Goal: Complete application form

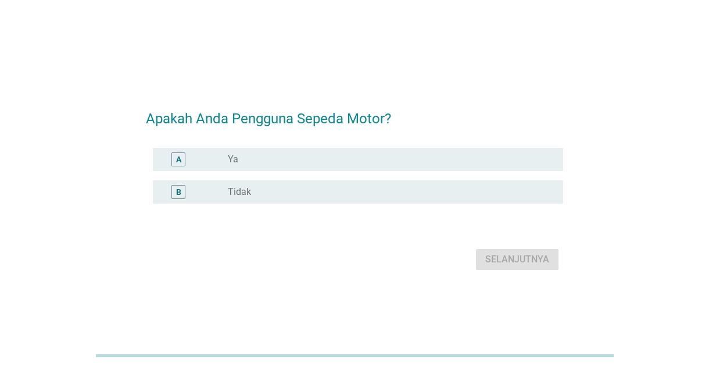
click at [389, 165] on div "radio_button_unchecked Ya" at bounding box center [386, 159] width 317 height 12
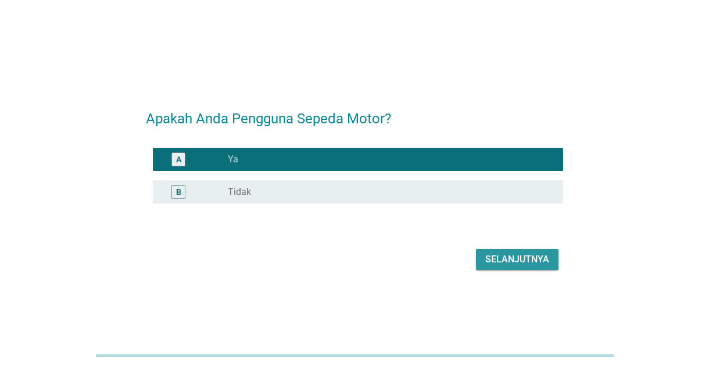
click at [520, 266] on div "Selanjutnya" at bounding box center [517, 259] width 64 height 14
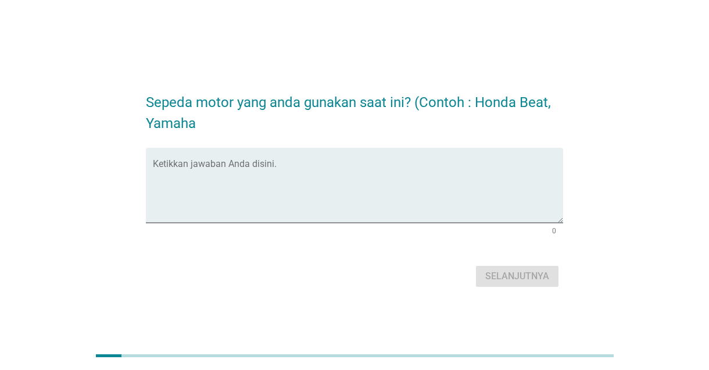
click at [432, 223] on textarea "Ketikkan jawaban Anda disini." at bounding box center [358, 192] width 410 height 61
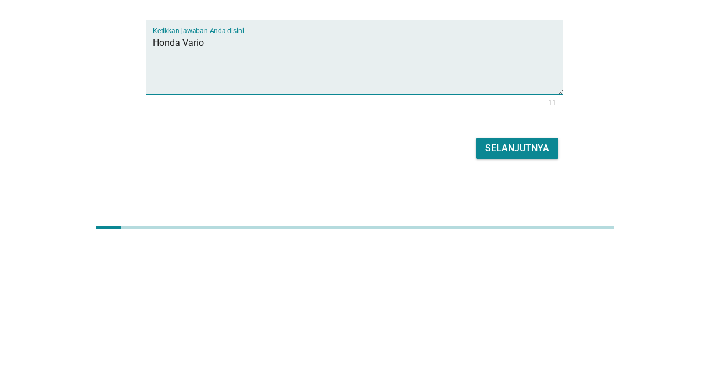
type textarea "Honda Vario"
click at [535, 283] on div "Selanjutnya" at bounding box center [517, 276] width 64 height 14
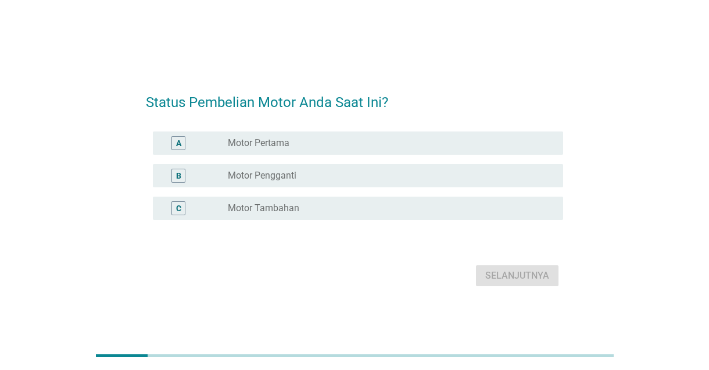
click at [368, 150] on div "radio_button_unchecked Motor Pertama" at bounding box center [391, 143] width 326 height 14
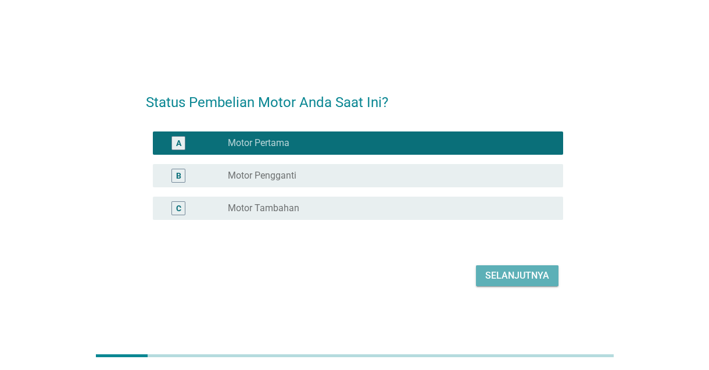
click at [536, 282] on div "Selanjutnya" at bounding box center [517, 275] width 64 height 14
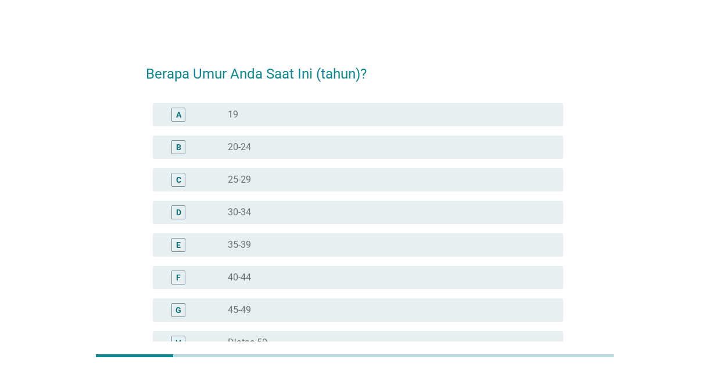
click at [357, 169] on div "C radio_button_unchecked 25-29" at bounding box center [358, 179] width 410 height 23
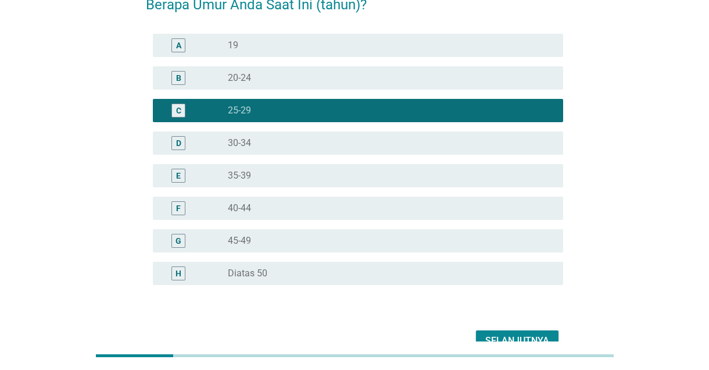
scroll to position [76, 0]
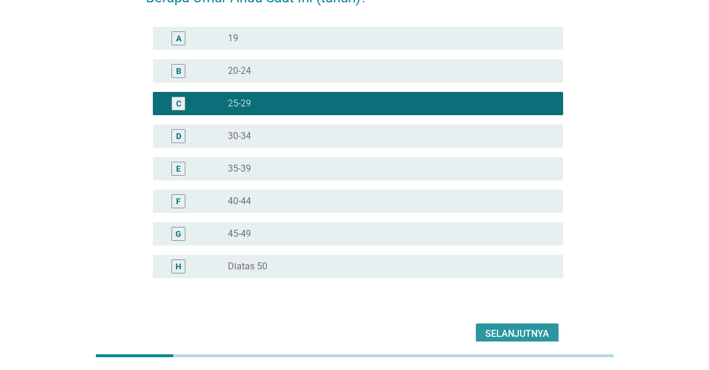
click at [538, 331] on div "Selanjutnya" at bounding box center [517, 334] width 64 height 14
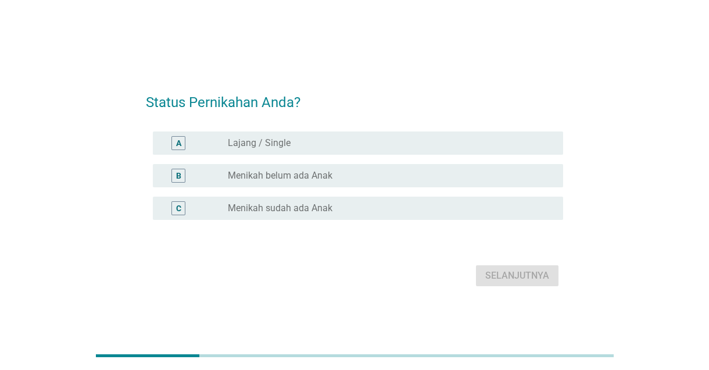
click at [422, 155] on div "A radio_button_unchecked Lajang / Single" at bounding box center [358, 142] width 410 height 23
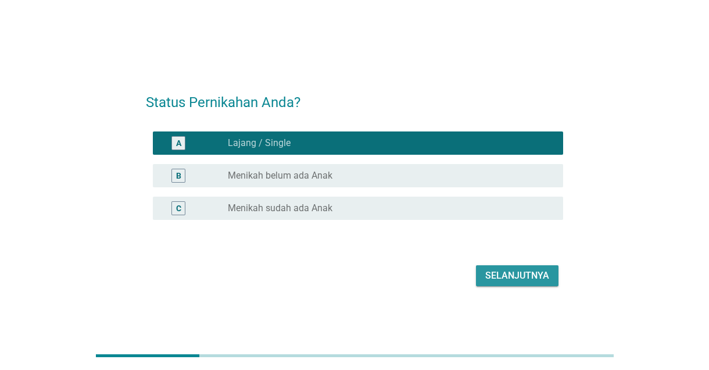
click at [525, 282] on div "Selanjutnya" at bounding box center [517, 275] width 64 height 14
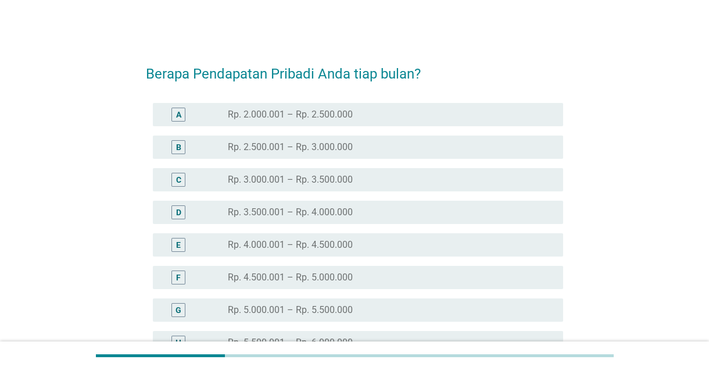
click at [418, 107] on div "A radio_button_unchecked Rp. 2.000.001 – Rp. 2.500.000" at bounding box center [358, 114] width 410 height 23
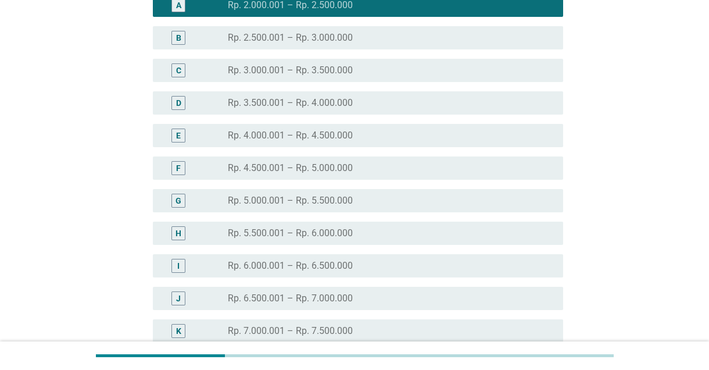
scroll to position [241, 0]
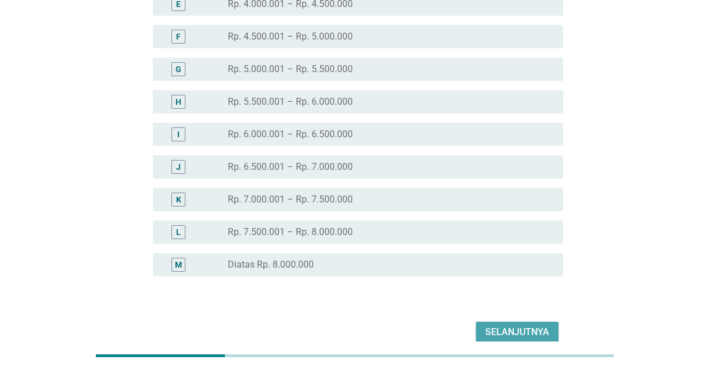
click at [532, 331] on div "Selanjutnya" at bounding box center [517, 332] width 64 height 14
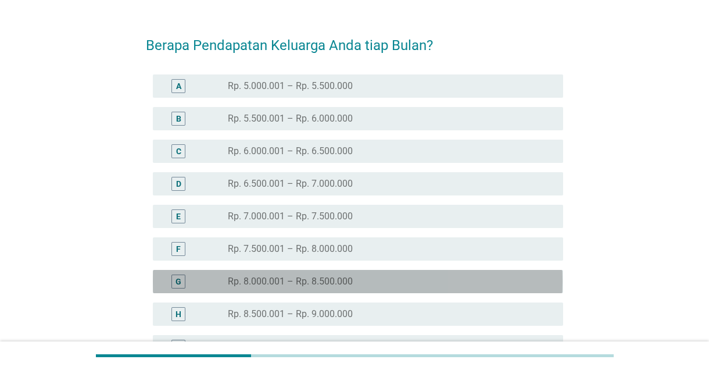
scroll to position [42, 0]
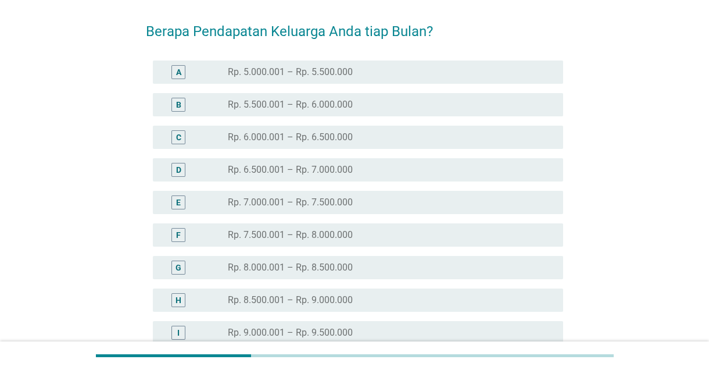
click at [391, 366] on div "radio_button_unchecked Rp. 9.500.001 – Rp. 10.000.000" at bounding box center [386, 365] width 317 height 12
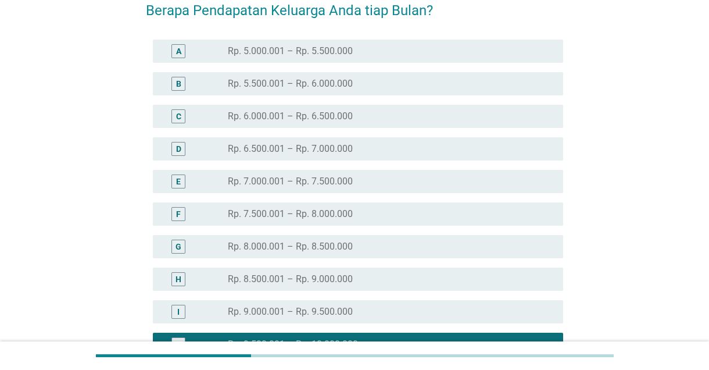
scroll to position [66, 0]
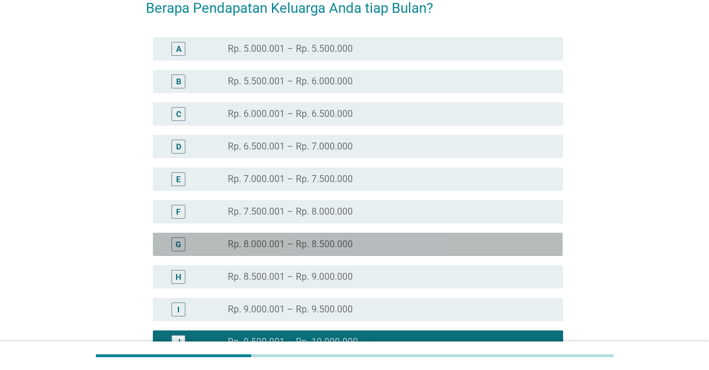
click at [560, 250] on div "G radio_button_unchecked Rp. 8.000.001 – Rp. 8.500.000" at bounding box center [358, 243] width 410 height 23
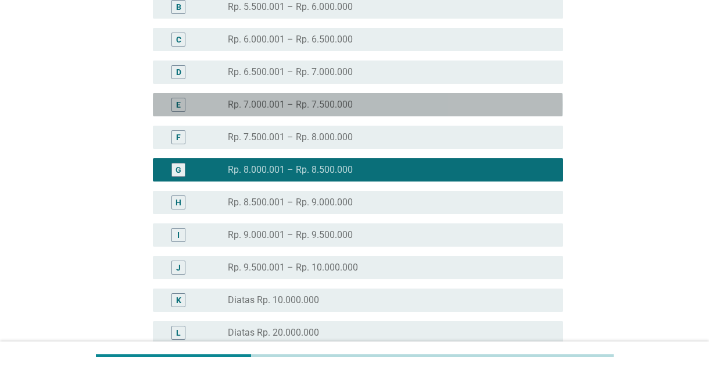
scroll to position [139, 0]
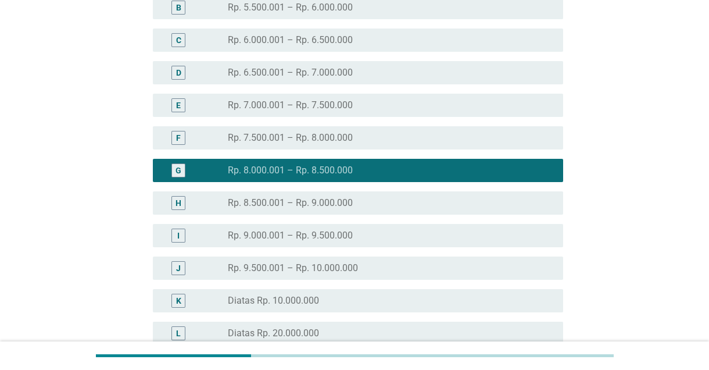
click at [371, 269] on div "radio_button_unchecked Rp. 9.500.001 – Rp. 10.000.000" at bounding box center [386, 268] width 317 height 12
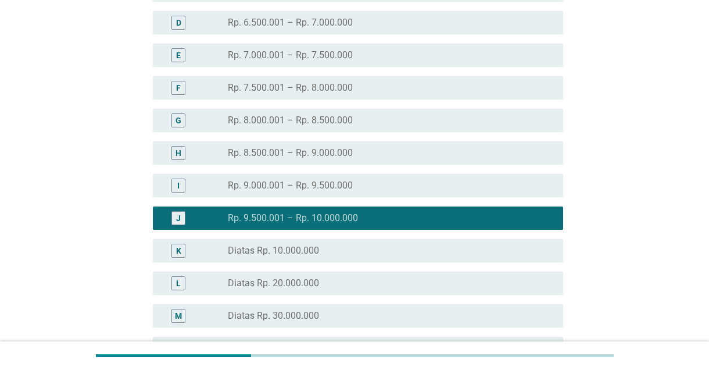
scroll to position [273, 0]
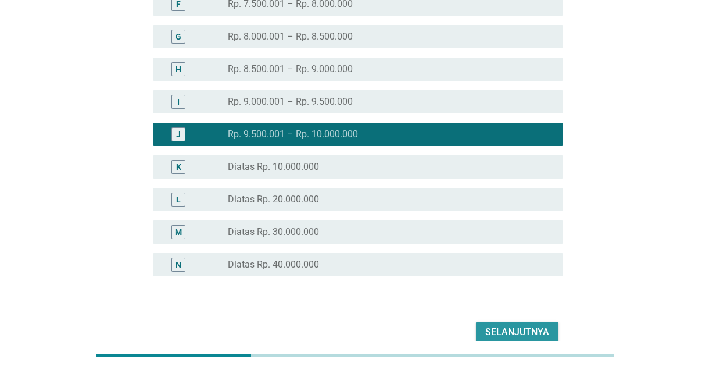
click at [521, 328] on div "Selanjutnya" at bounding box center [517, 332] width 64 height 14
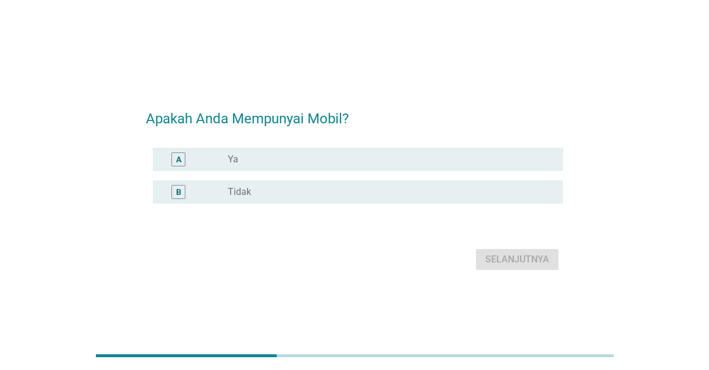
click at [408, 198] on div "radio_button_unchecked Tidak" at bounding box center [386, 192] width 317 height 12
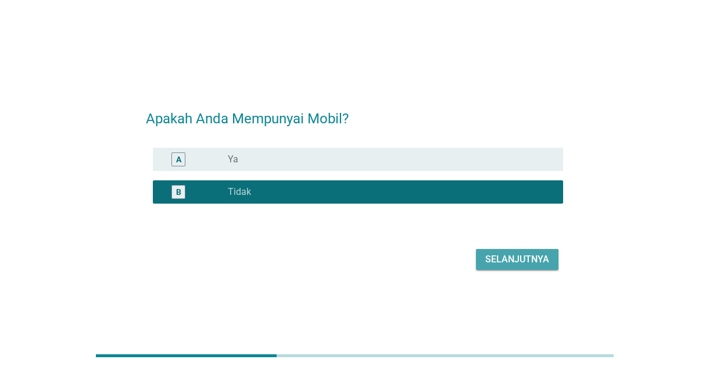
click at [536, 266] on div "Selanjutnya" at bounding box center [517, 259] width 64 height 14
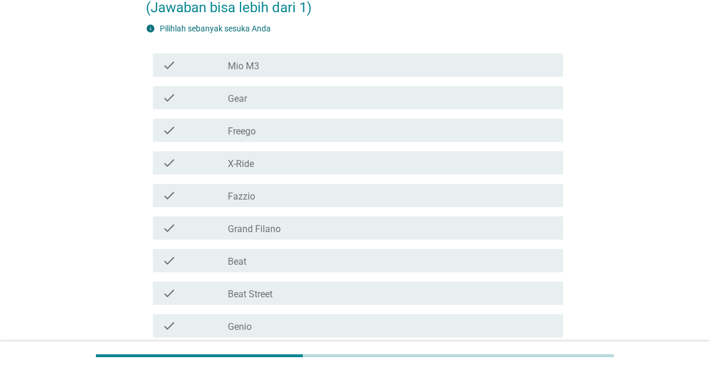
scroll to position [87, 0]
click at [534, 259] on div "check_box_outline_blank Beat" at bounding box center [391, 261] width 326 height 14
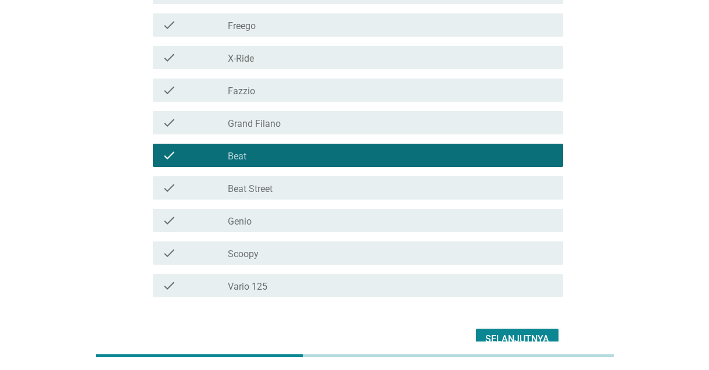
scroll to position [192, 0]
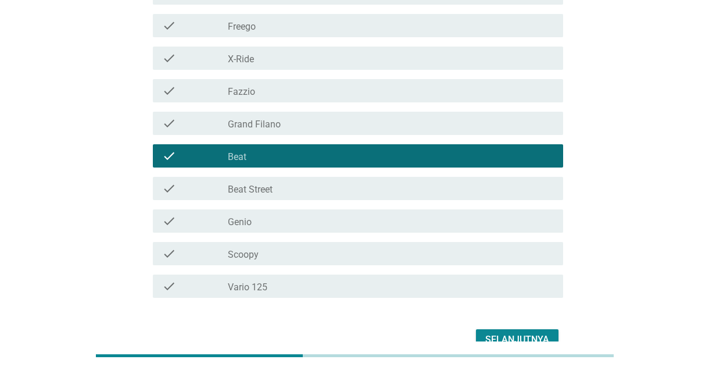
click at [454, 220] on div "check_box_outline_blank Genio" at bounding box center [391, 221] width 326 height 14
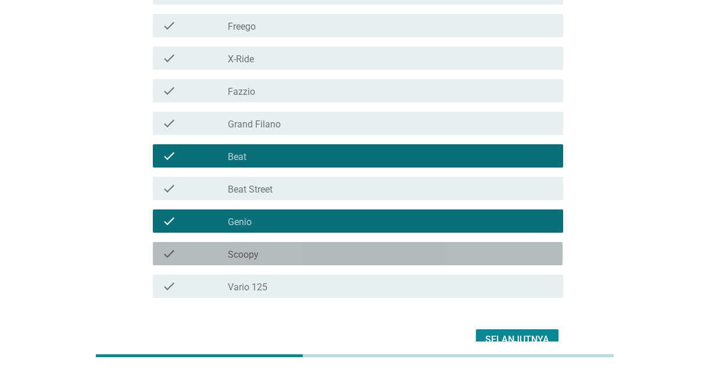
click at [456, 259] on div "check_box_outline_blank Scoopy" at bounding box center [391, 253] width 326 height 14
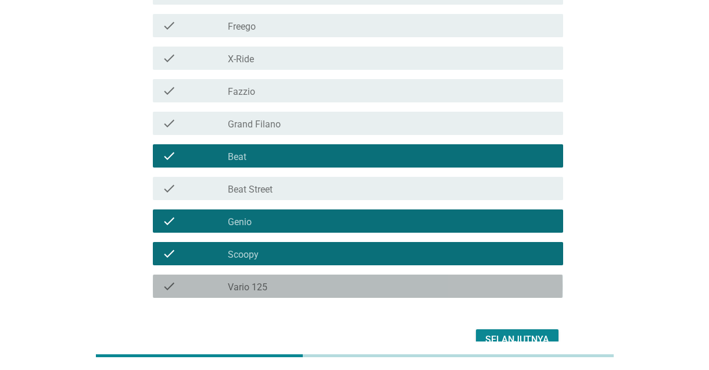
click at [447, 295] on div "check check_box_outline_blank Vario 125" at bounding box center [358, 285] width 410 height 23
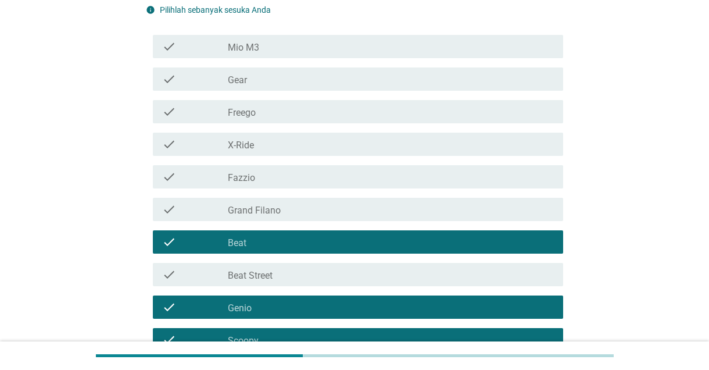
scroll to position [107, 0]
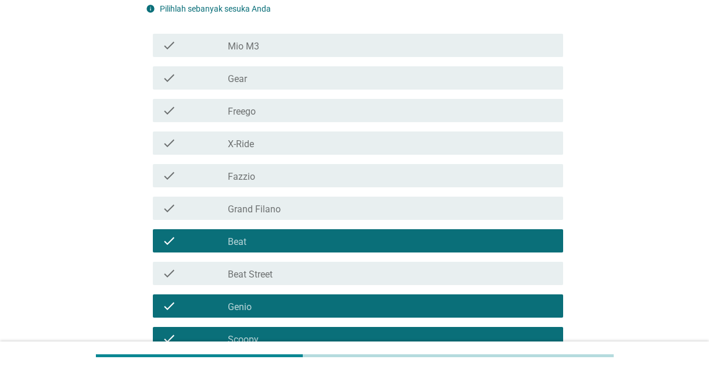
click at [506, 41] on div "check_box_outline_blank Mio M3" at bounding box center [391, 45] width 326 height 14
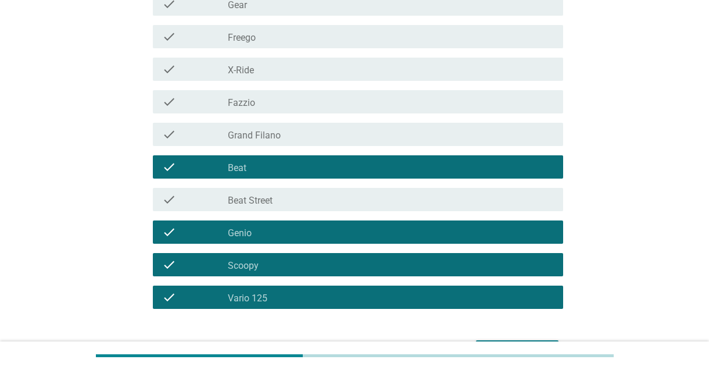
scroll to position [182, 0]
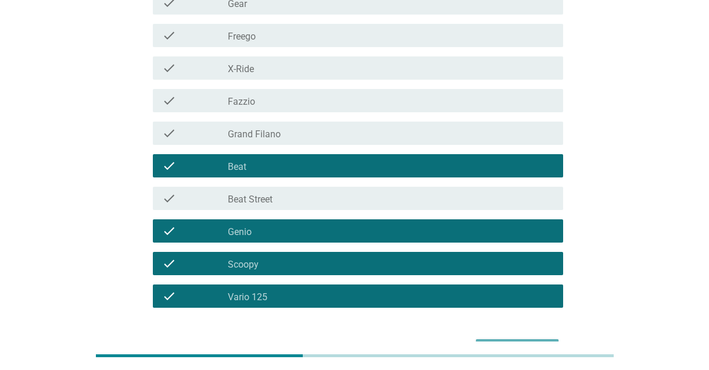
click at [529, 352] on div "Selanjutnya" at bounding box center [517, 349] width 64 height 14
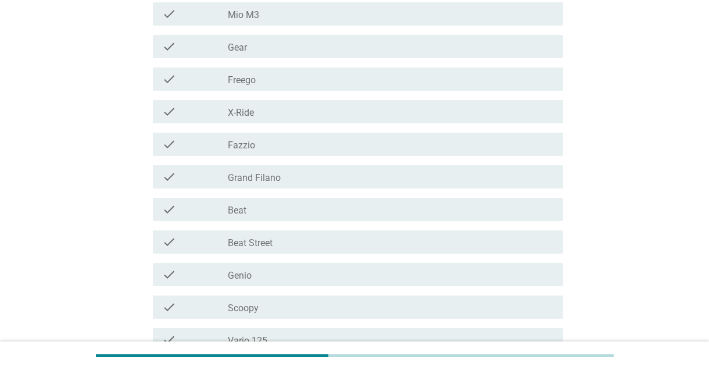
scroll to position [199, 0]
click at [352, 311] on div "check_box_outline_blank Scoopy" at bounding box center [391, 309] width 326 height 14
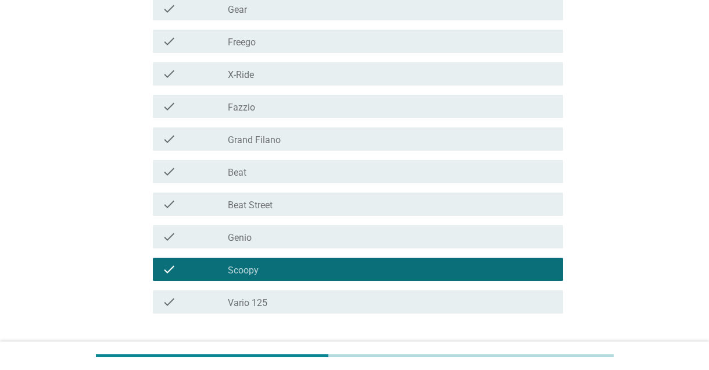
scroll to position [241, 0]
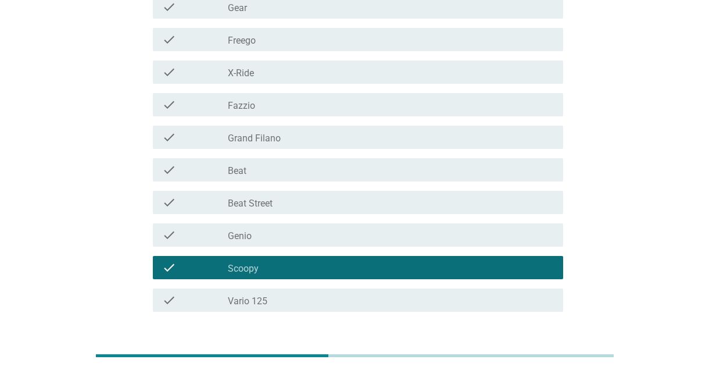
click at [518, 356] on div "Selanjutnya" at bounding box center [517, 353] width 64 height 14
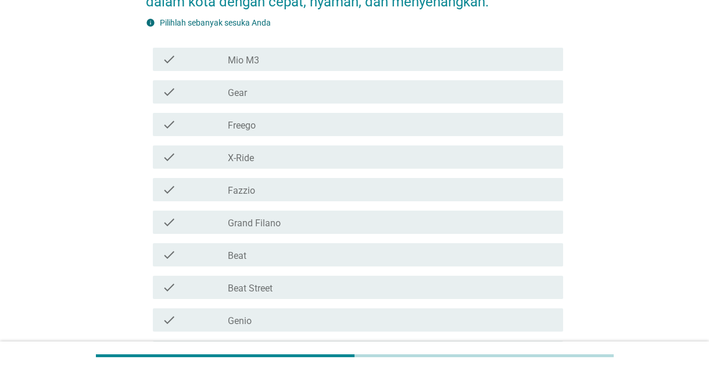
scroll to position [163, 0]
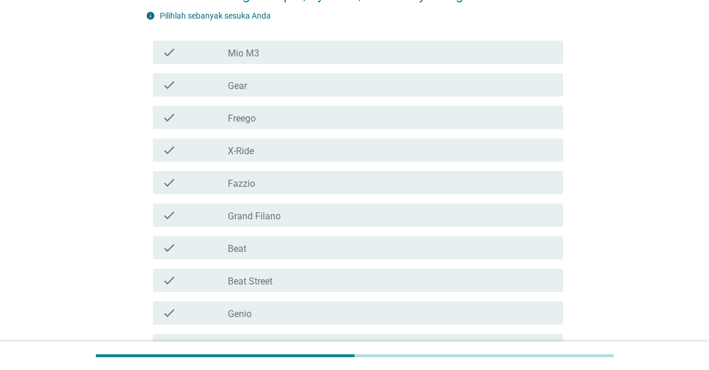
click at [500, 250] on div "check_box_outline_blank Beat" at bounding box center [391, 248] width 326 height 14
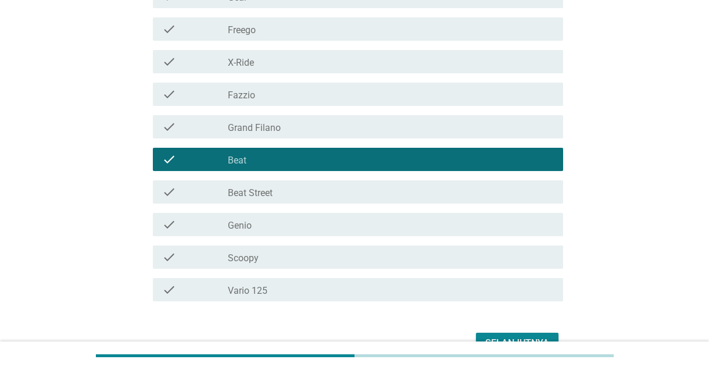
scroll to position [262, 0]
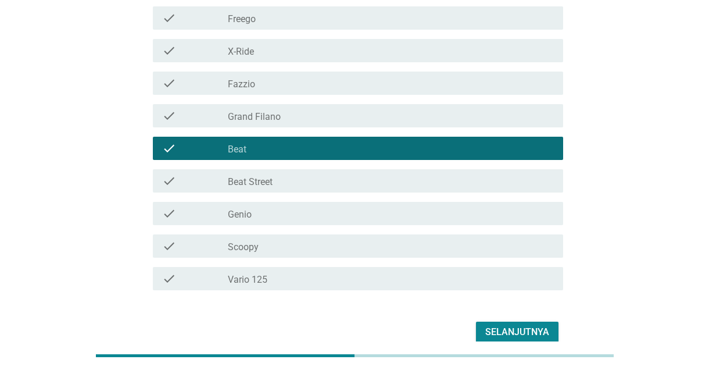
click at [481, 276] on div "check_box_outline_blank Vario 125" at bounding box center [391, 278] width 326 height 14
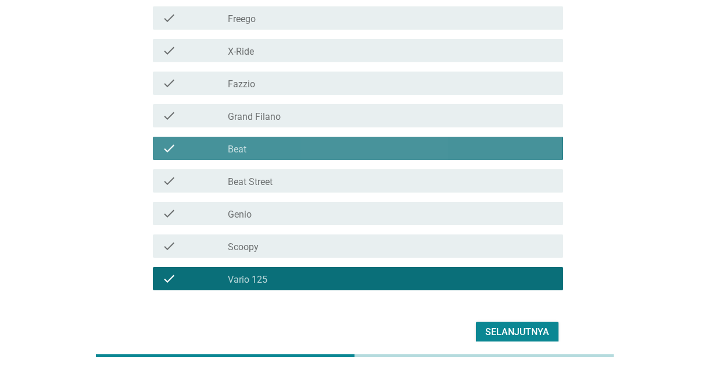
click at [504, 149] on div "check_box_outline_blank Beat" at bounding box center [391, 148] width 326 height 14
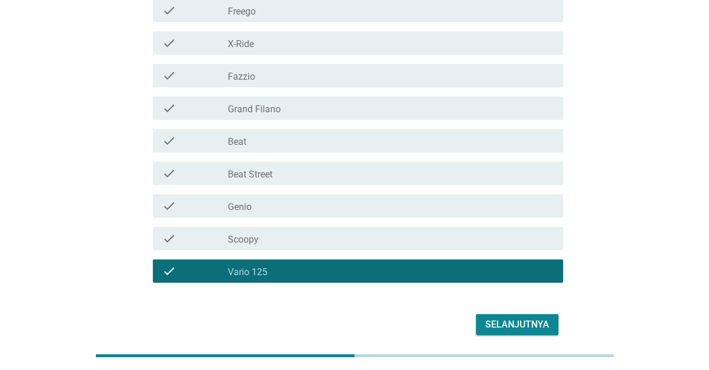
scroll to position [271, 0]
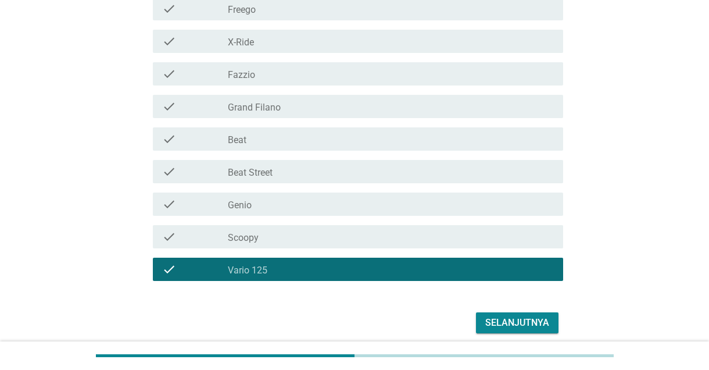
click at [497, 144] on div "check_box_outline_blank Beat" at bounding box center [391, 139] width 326 height 14
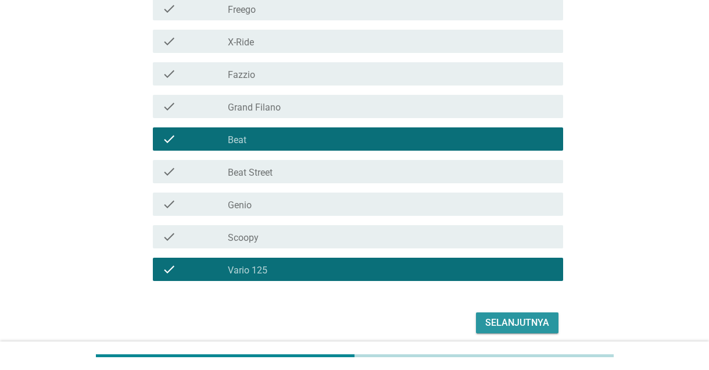
click at [524, 321] on div "Selanjutnya" at bounding box center [517, 323] width 64 height 14
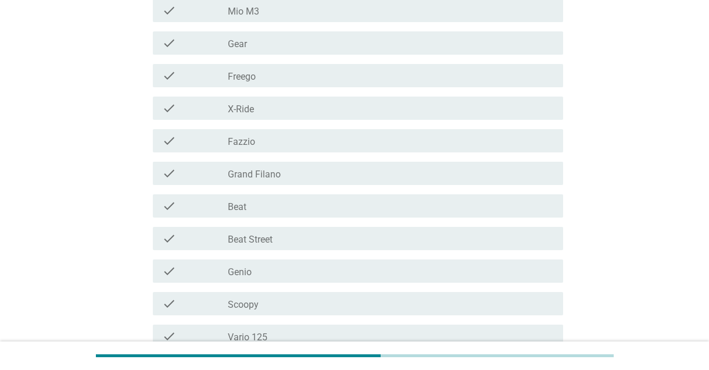
scroll to position [204, 0]
click at [401, 336] on div "check_box_outline_blank Vario 125" at bounding box center [391, 336] width 326 height 14
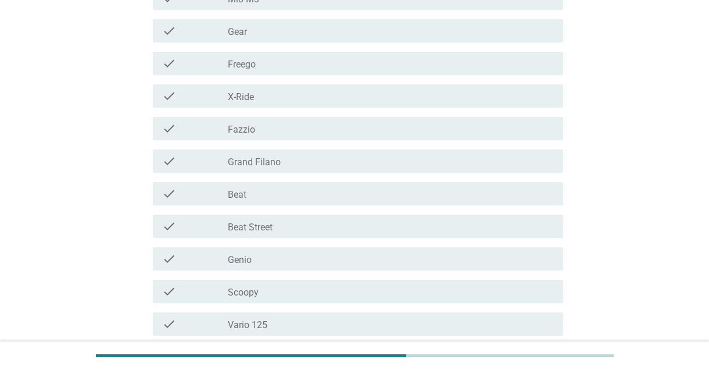
scroll to position [216, 0]
click at [503, 315] on div "check check_box_outline_blank Vario 125" at bounding box center [358, 324] width 410 height 23
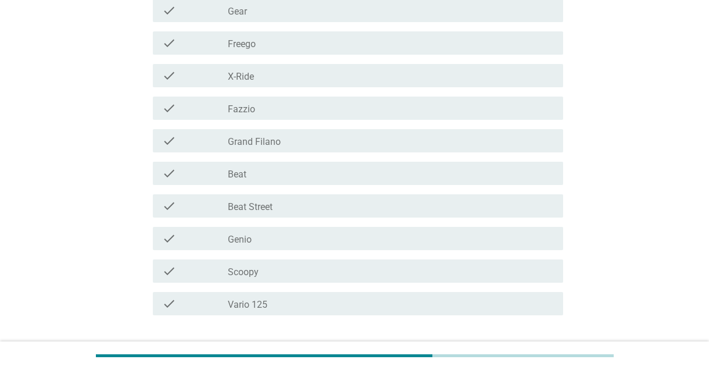
scroll to position [262, 0]
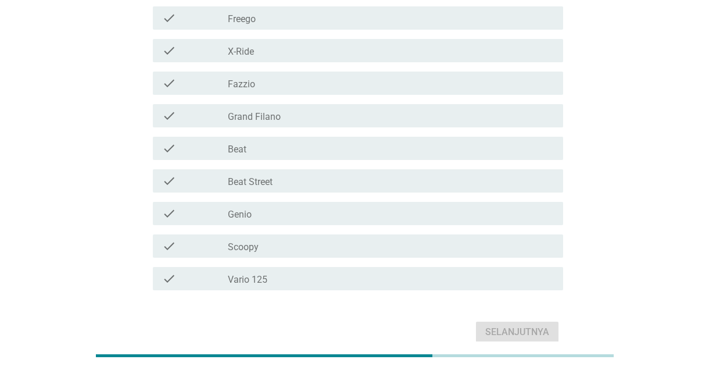
click at [513, 214] on div "check_box_outline_blank Genio" at bounding box center [391, 213] width 326 height 14
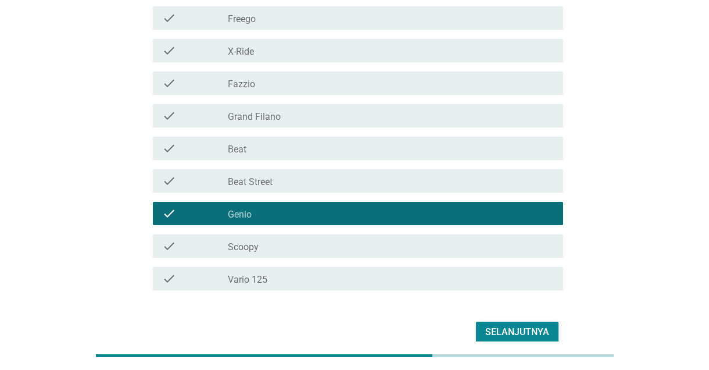
click at [515, 256] on div "check check_box_outline_blank Scoopy" at bounding box center [358, 245] width 410 height 23
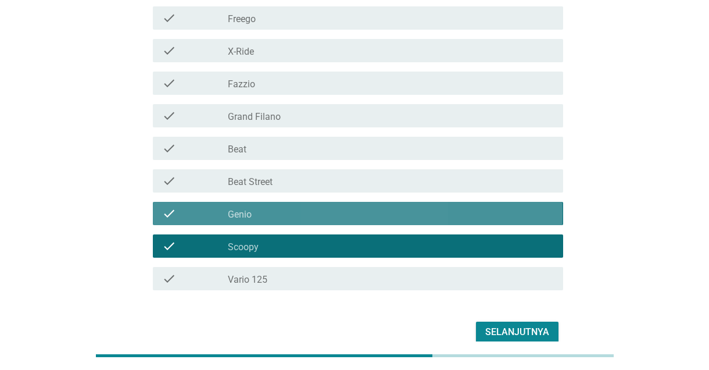
click at [544, 213] on div "check_box_outline_blank Genio" at bounding box center [391, 213] width 326 height 14
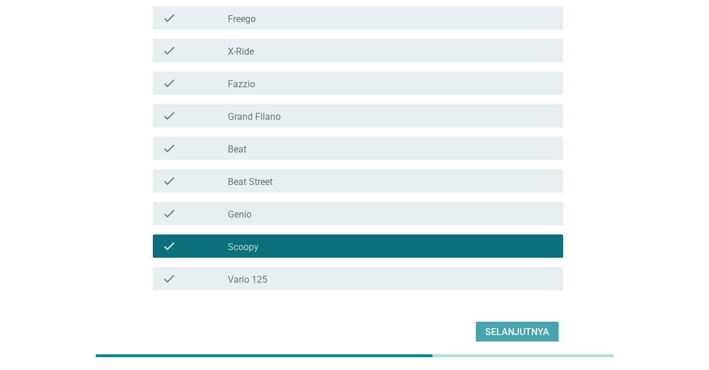
click at [533, 332] on div "Selanjutnya" at bounding box center [517, 332] width 64 height 14
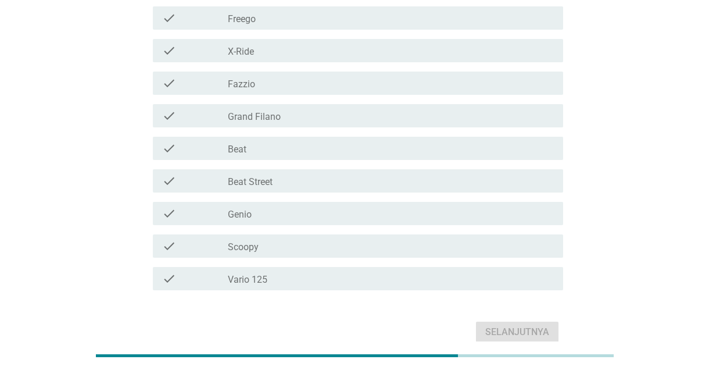
click at [511, 247] on div "check_box_outline_blank Scoopy" at bounding box center [391, 246] width 326 height 14
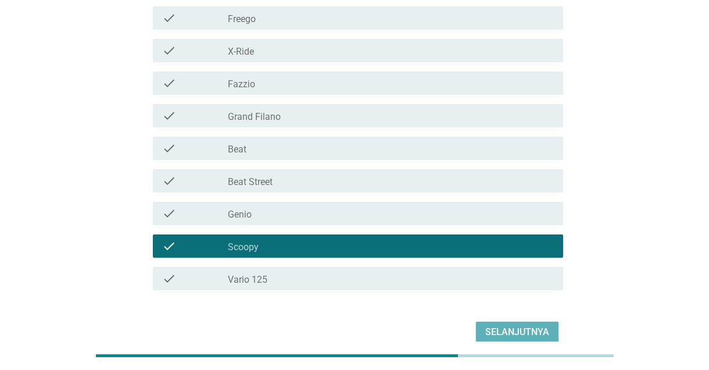
click at [525, 332] on div "Selanjutnya" at bounding box center [517, 332] width 64 height 14
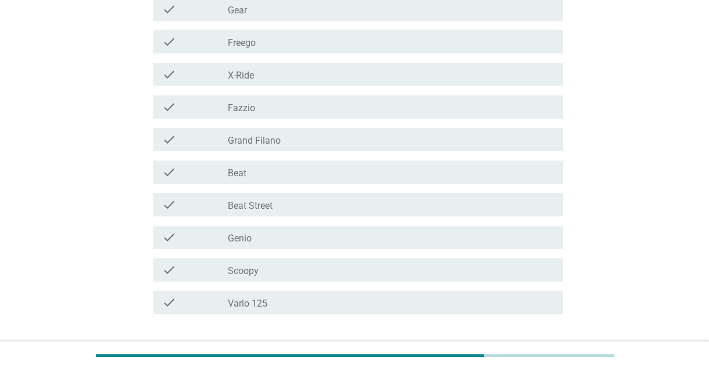
scroll to position [239, 0]
click at [507, 159] on div "check check_box_outline_blank Beat" at bounding box center [358, 170] width 410 height 23
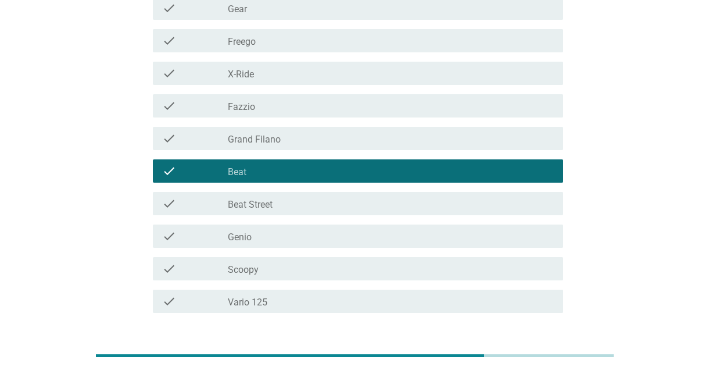
click at [439, 310] on div "check check_box_outline_blank Vario 125" at bounding box center [358, 300] width 410 height 23
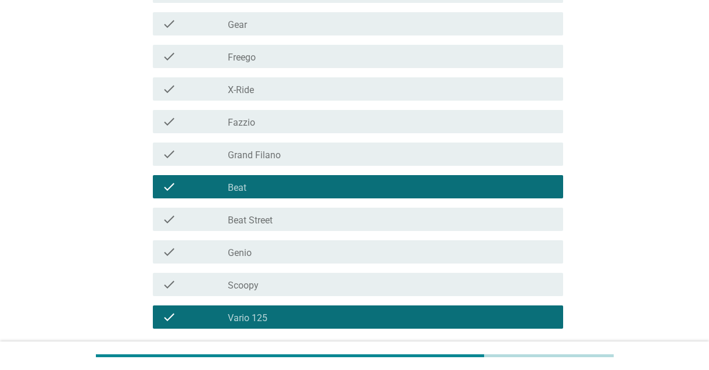
scroll to position [224, 0]
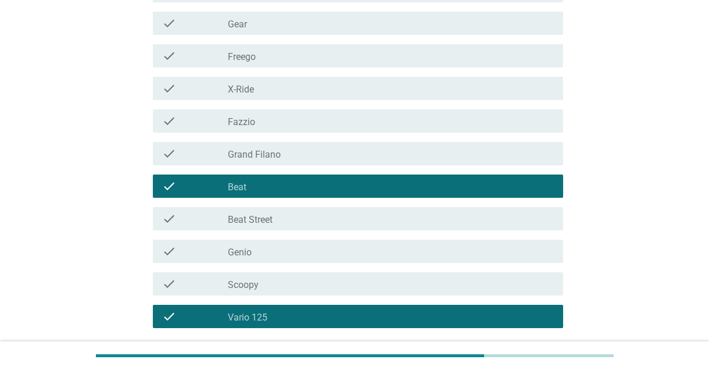
click at [526, 368] on div "Selanjutnya" at bounding box center [517, 370] width 64 height 14
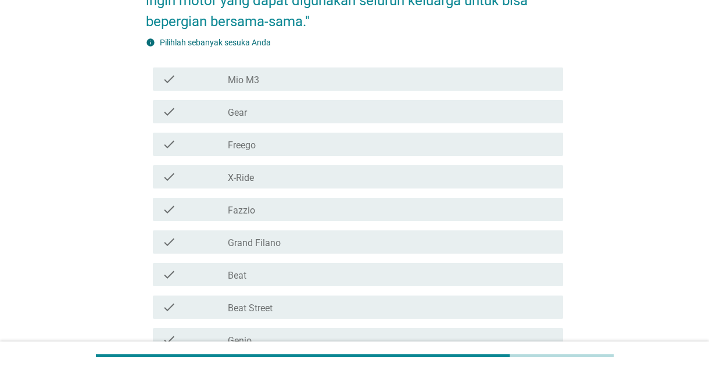
scroll to position [181, 0]
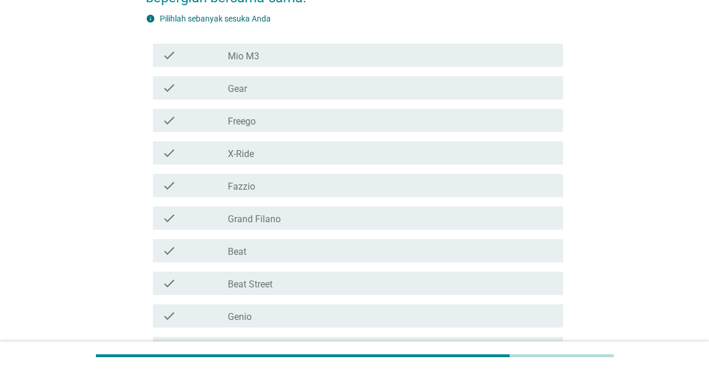
click at [489, 253] on div "check_box_outline_blank Beat" at bounding box center [391, 250] width 326 height 14
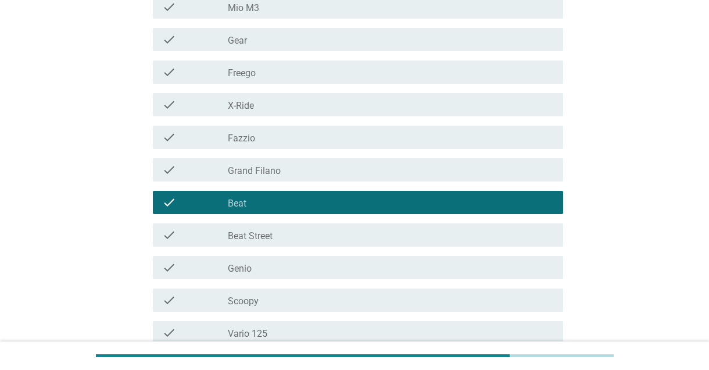
scroll to position [231, 0]
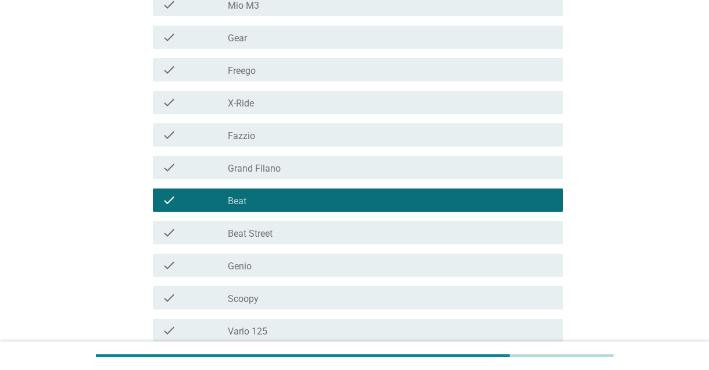
click at [436, 340] on div "check check_box_outline_blank Vario 125" at bounding box center [358, 329] width 410 height 23
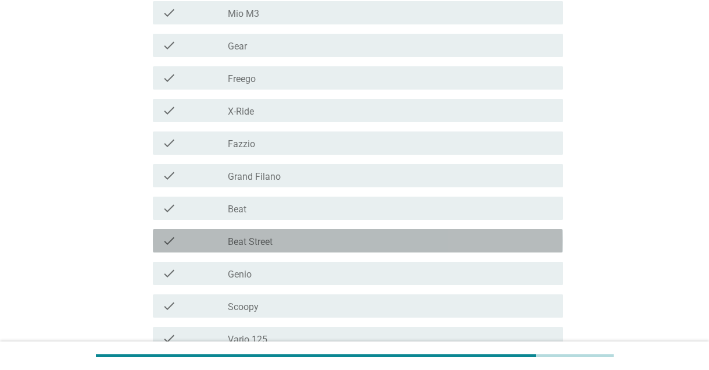
scroll to position [224, 0]
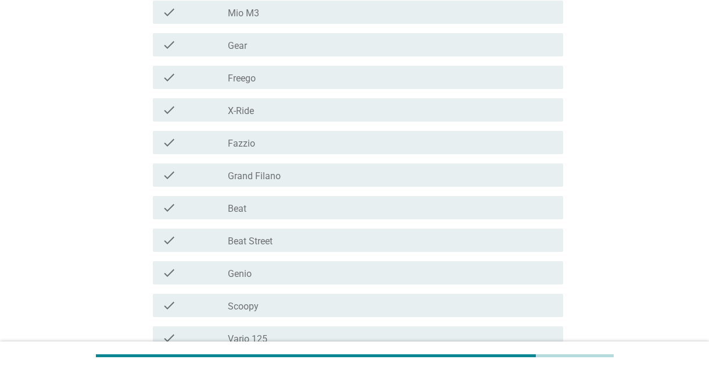
click at [350, 203] on div "check_box_outline_blank Beat" at bounding box center [391, 207] width 326 height 14
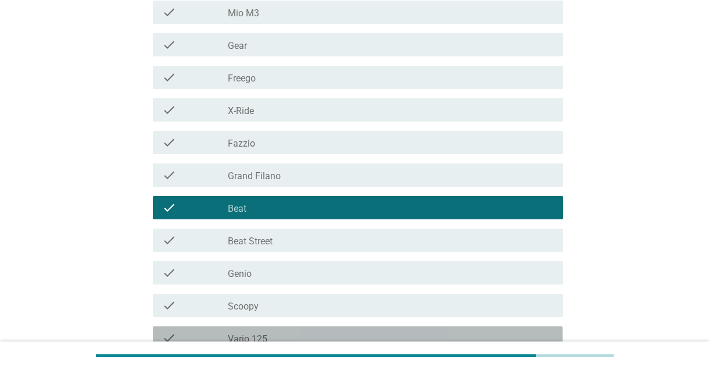
click at [426, 341] on div "check_box_outline_blank Vario 125" at bounding box center [391, 338] width 326 height 14
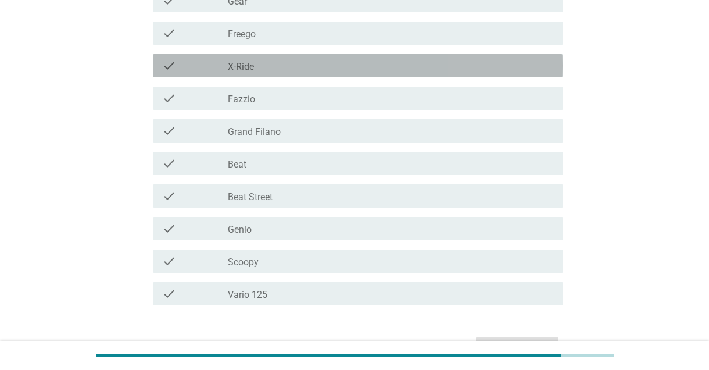
scroll to position [250, 0]
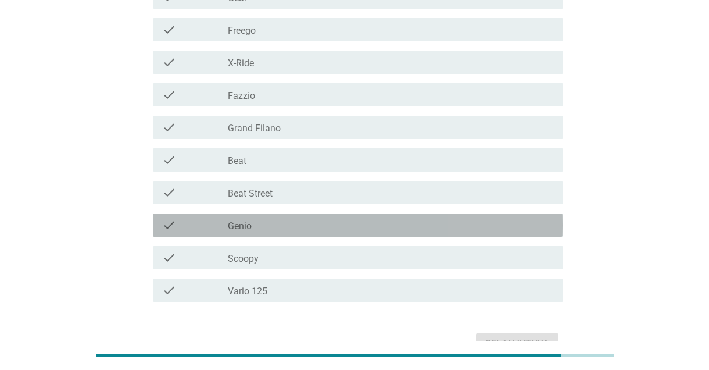
click at [439, 220] on div "check_box_outline_blank Genio" at bounding box center [391, 225] width 326 height 14
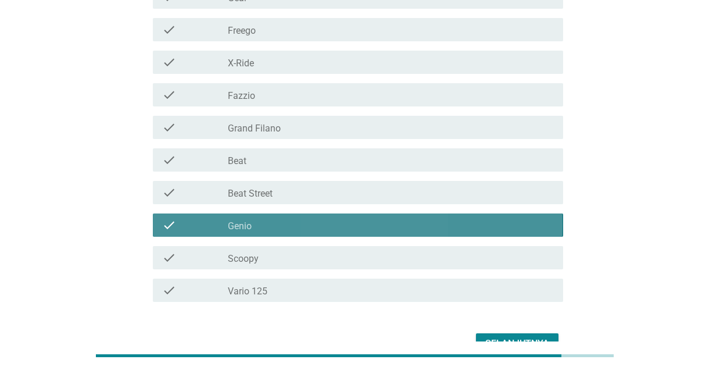
click at [429, 256] on div "check_box_outline_blank Scoopy" at bounding box center [391, 257] width 326 height 14
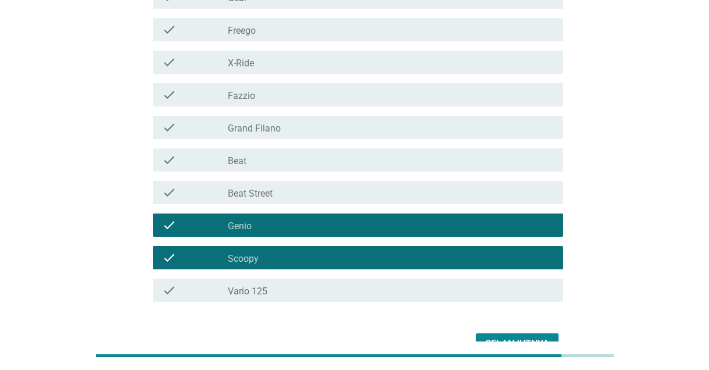
click at [531, 341] on div "Selanjutnya" at bounding box center [517, 343] width 64 height 14
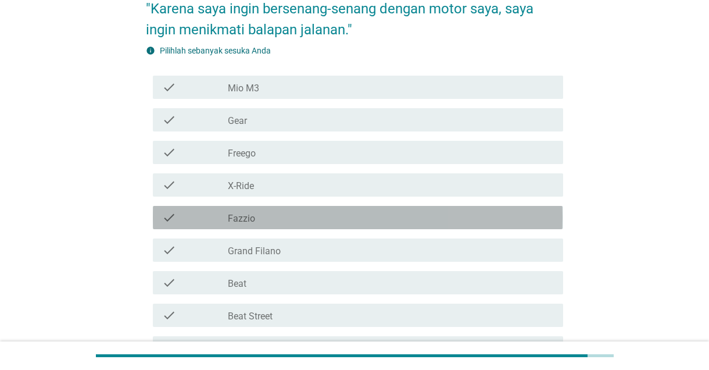
scroll to position [135, 0]
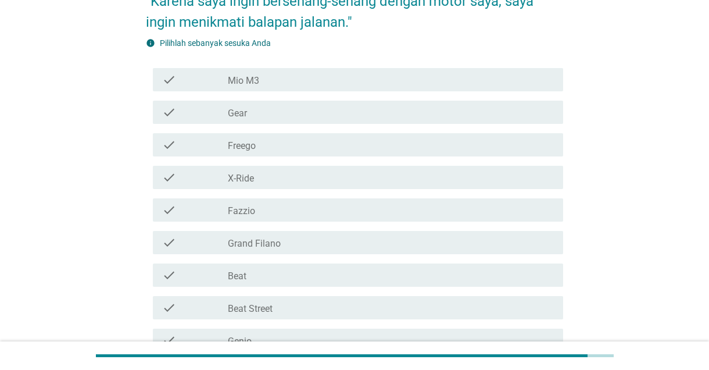
click at [514, 166] on div "check check_box_outline_blank X-Ride" at bounding box center [358, 177] width 410 height 23
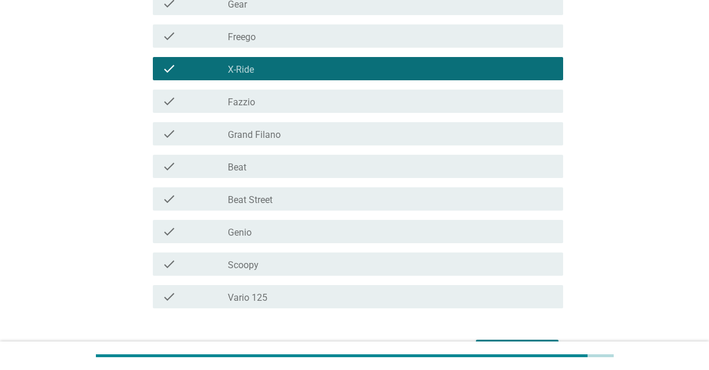
scroll to position [245, 0]
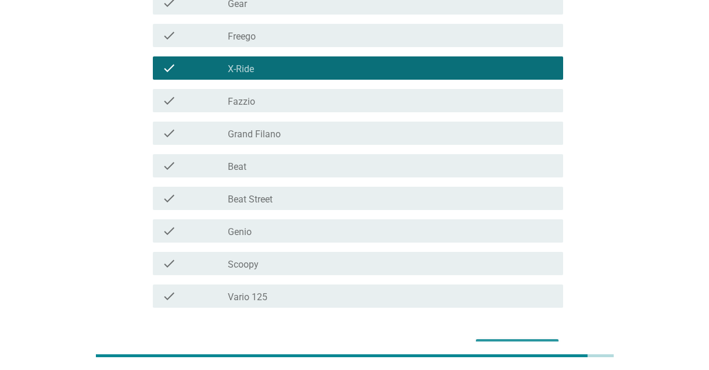
click at [530, 354] on div "Selanjutnya" at bounding box center [517, 349] width 64 height 14
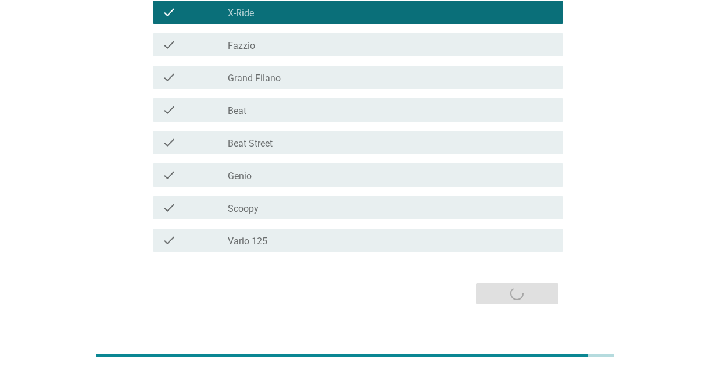
scroll to position [0, 0]
